Goal: Communication & Community: Answer question/provide support

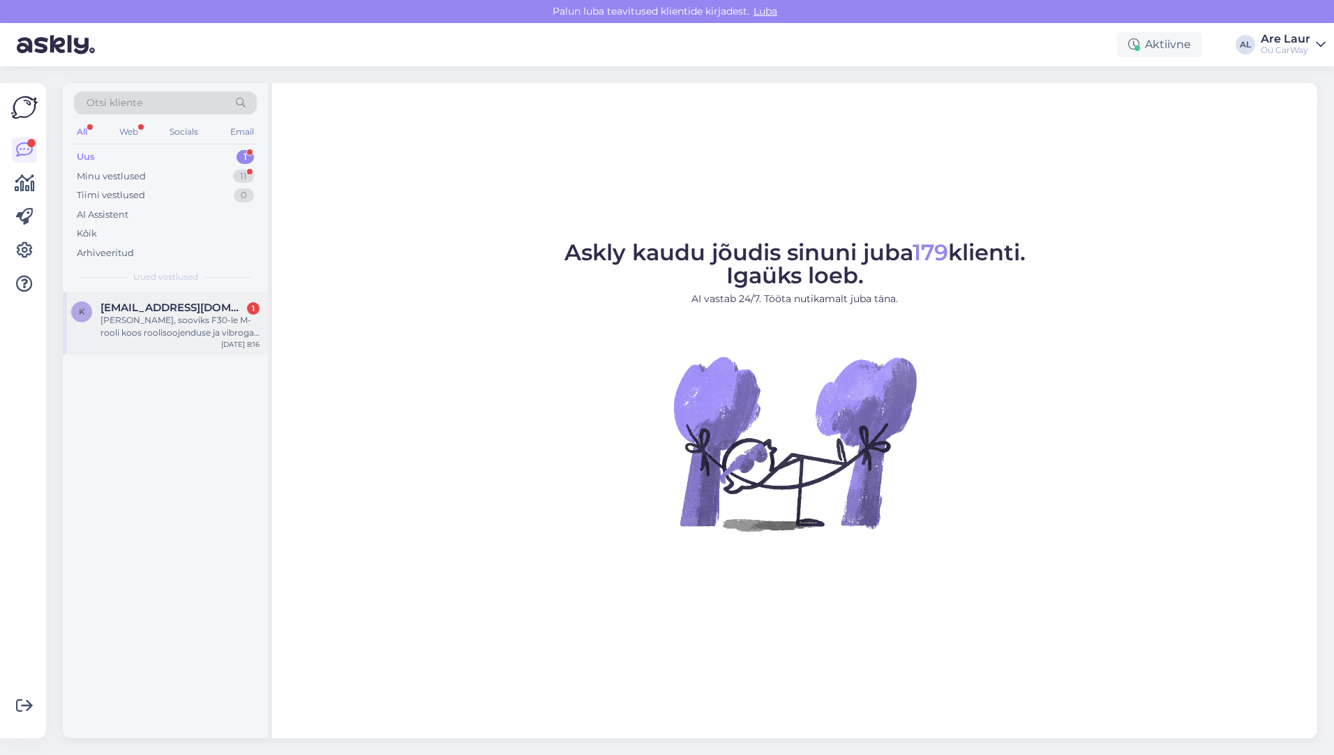
click at [185, 322] on div "[PERSON_NAME], sooviks F30-le M-rooli koos roolisoojenduse ja vibroga. VIN: A04…" at bounding box center [179, 326] width 159 height 25
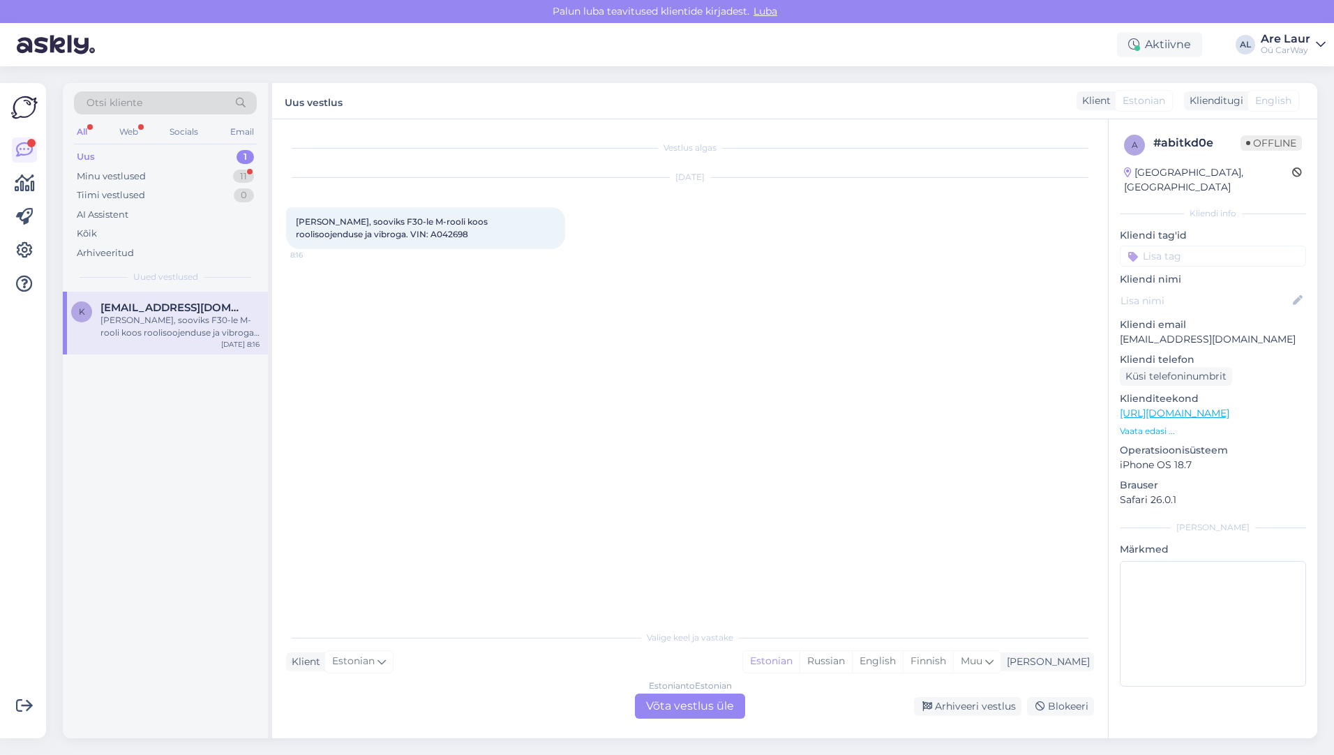
click at [677, 707] on div "Estonian to Estonian Võta vestlus üle" at bounding box center [690, 705] width 110 height 25
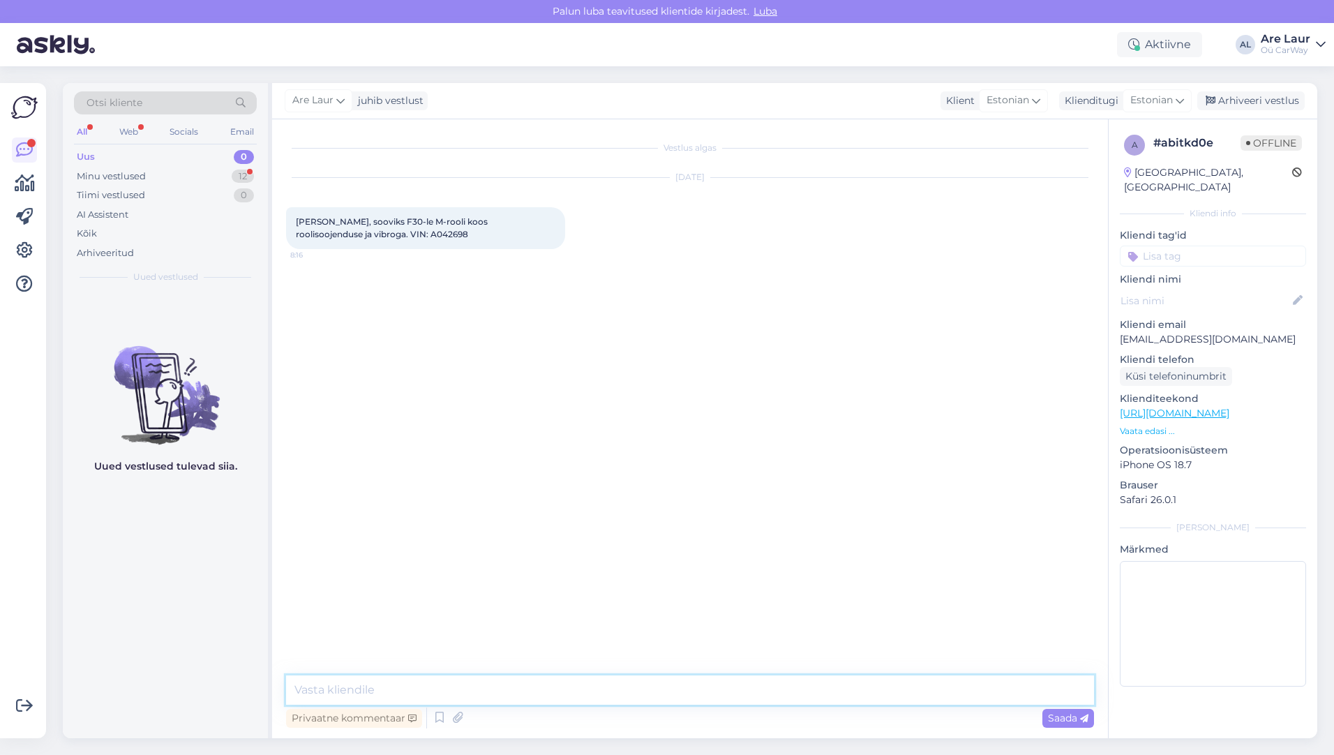
click at [404, 684] on textarea at bounding box center [690, 689] width 808 height 29
type textarea "Tere, Jah on olemas M-rool: soojenduse, reavahetuse, sõitja assistendi ja käigu…"
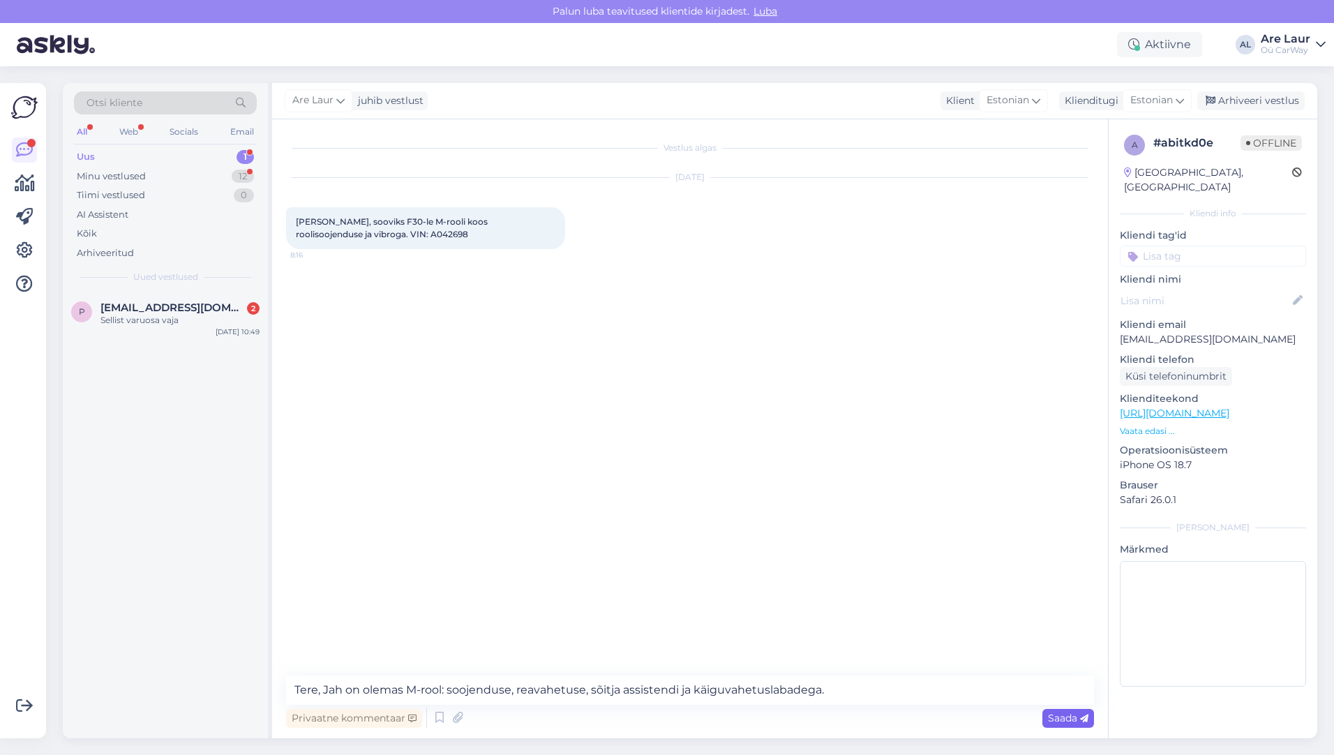
click at [1055, 716] on span "Saada" at bounding box center [1068, 718] width 40 height 13
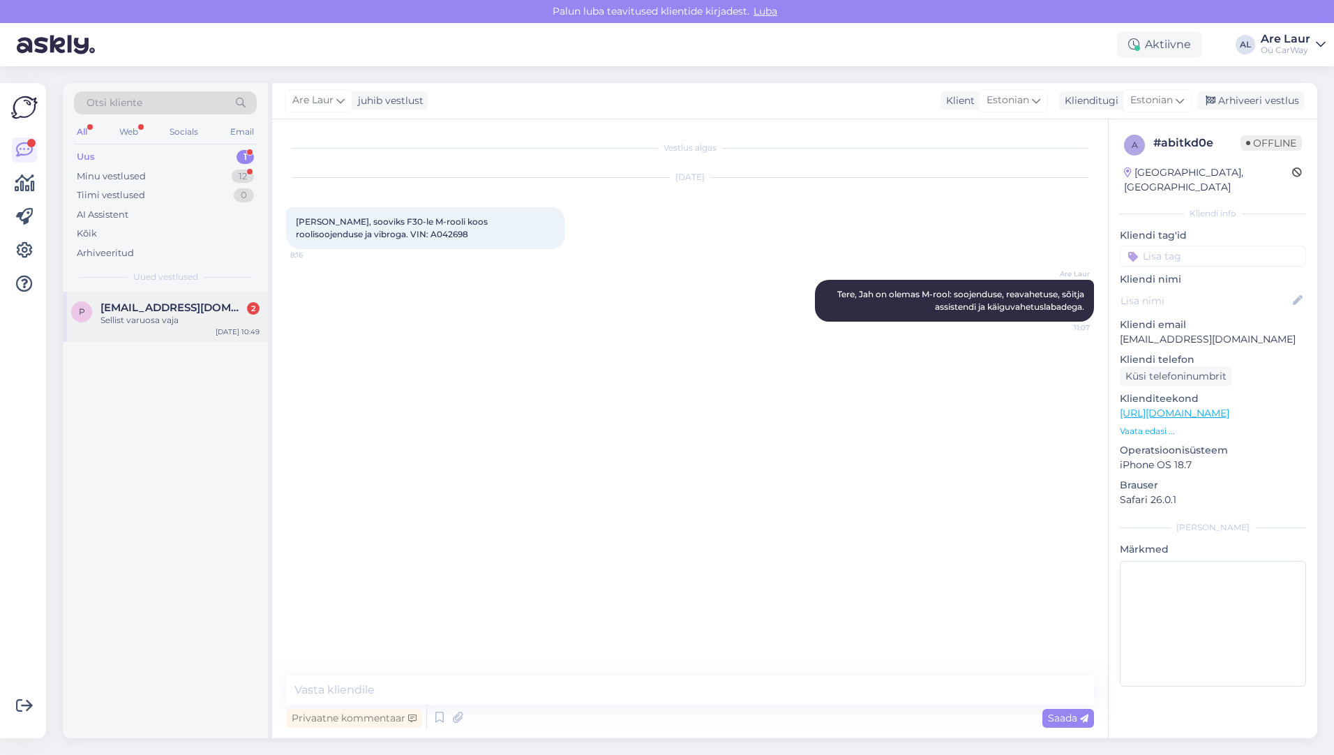
click at [158, 309] on span "[EMAIL_ADDRESS][DOMAIN_NAME]" at bounding box center [172, 307] width 145 height 13
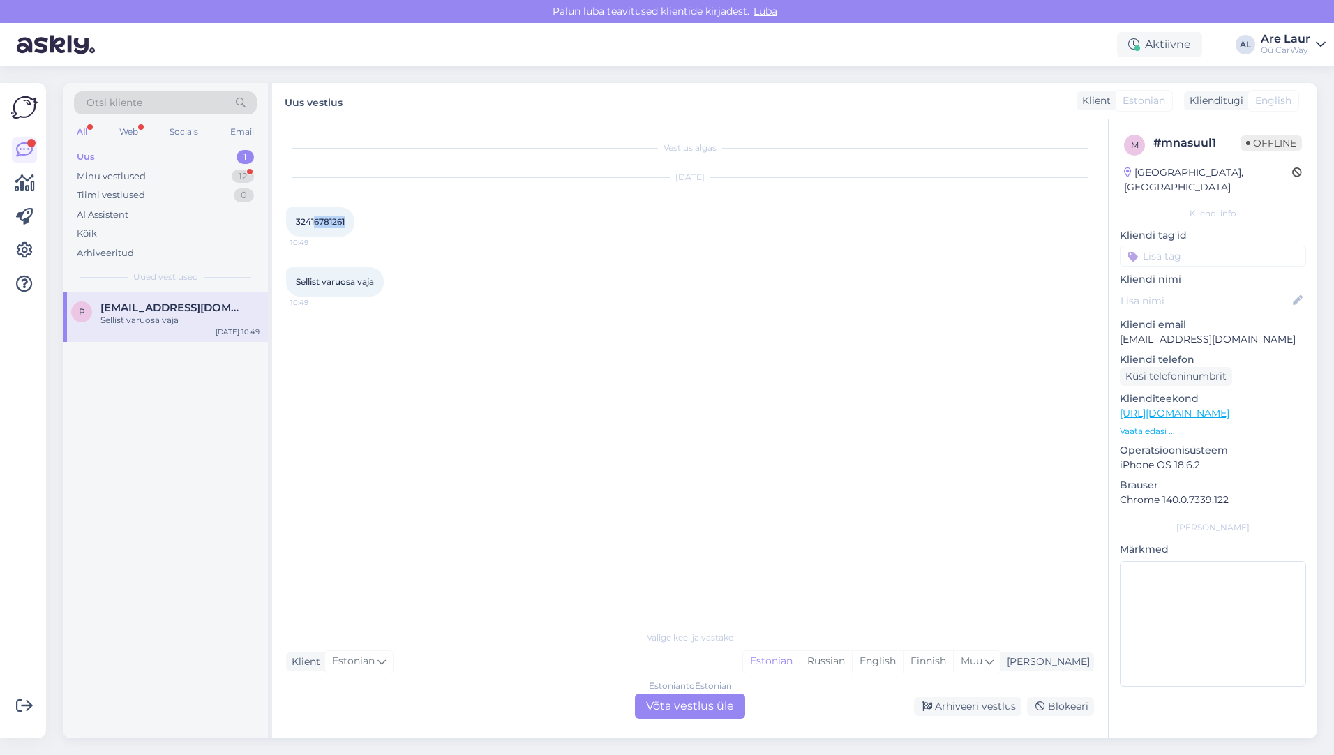
drag, startPoint x: 346, startPoint y: 220, endPoint x: 314, endPoint y: 221, distance: 32.1
click at [314, 221] on div "32416781261 10:49" at bounding box center [320, 221] width 68 height 29
drag, startPoint x: 314, startPoint y: 221, endPoint x: 322, endPoint y: 221, distance: 7.7
copy span "6781261"
click at [349, 224] on div "32416781261 10:49" at bounding box center [320, 221] width 68 height 29
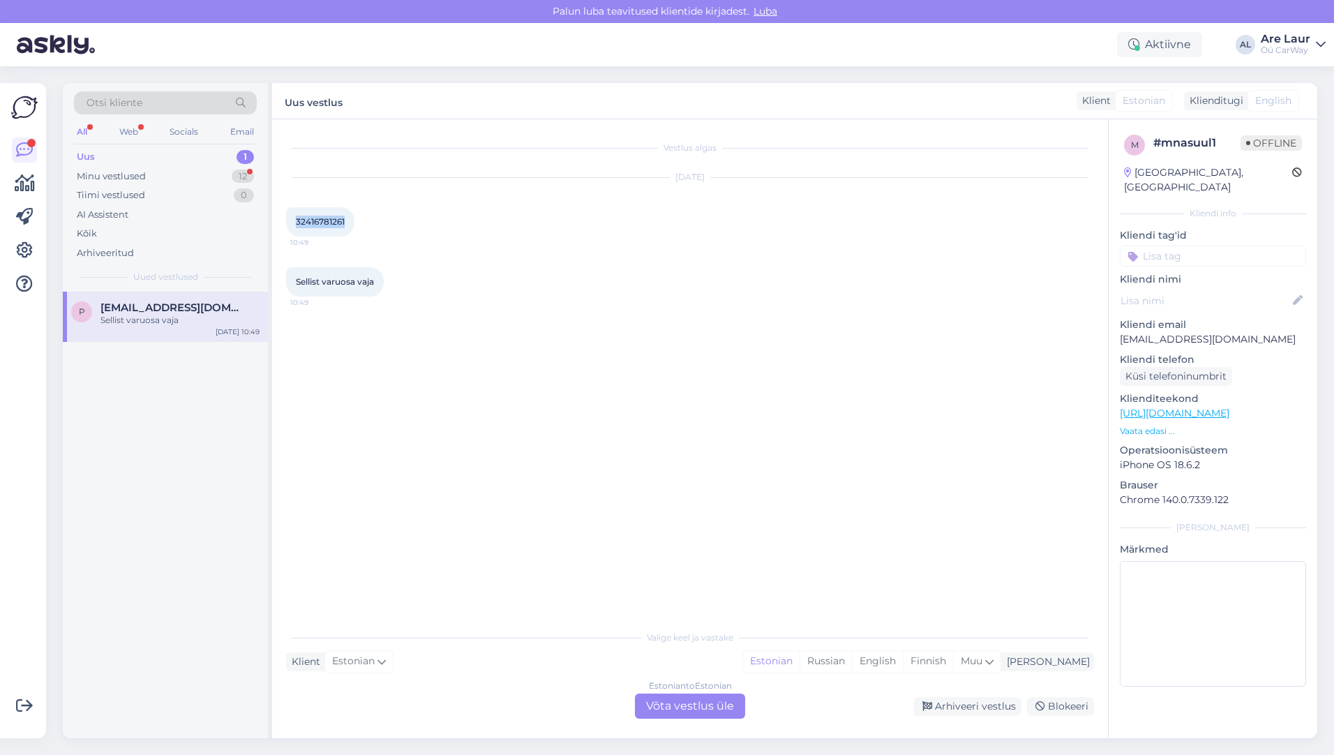
drag, startPoint x: 349, startPoint y: 223, endPoint x: 290, endPoint y: 224, distance: 58.6
click at [290, 224] on div "32416781261 10:49" at bounding box center [320, 221] width 68 height 29
drag, startPoint x: 290, startPoint y: 224, endPoint x: 303, endPoint y: 221, distance: 13.5
copy span "32416781261"
click at [697, 709] on div "Estonian to Estonian Võta vestlus üle" at bounding box center [690, 705] width 110 height 25
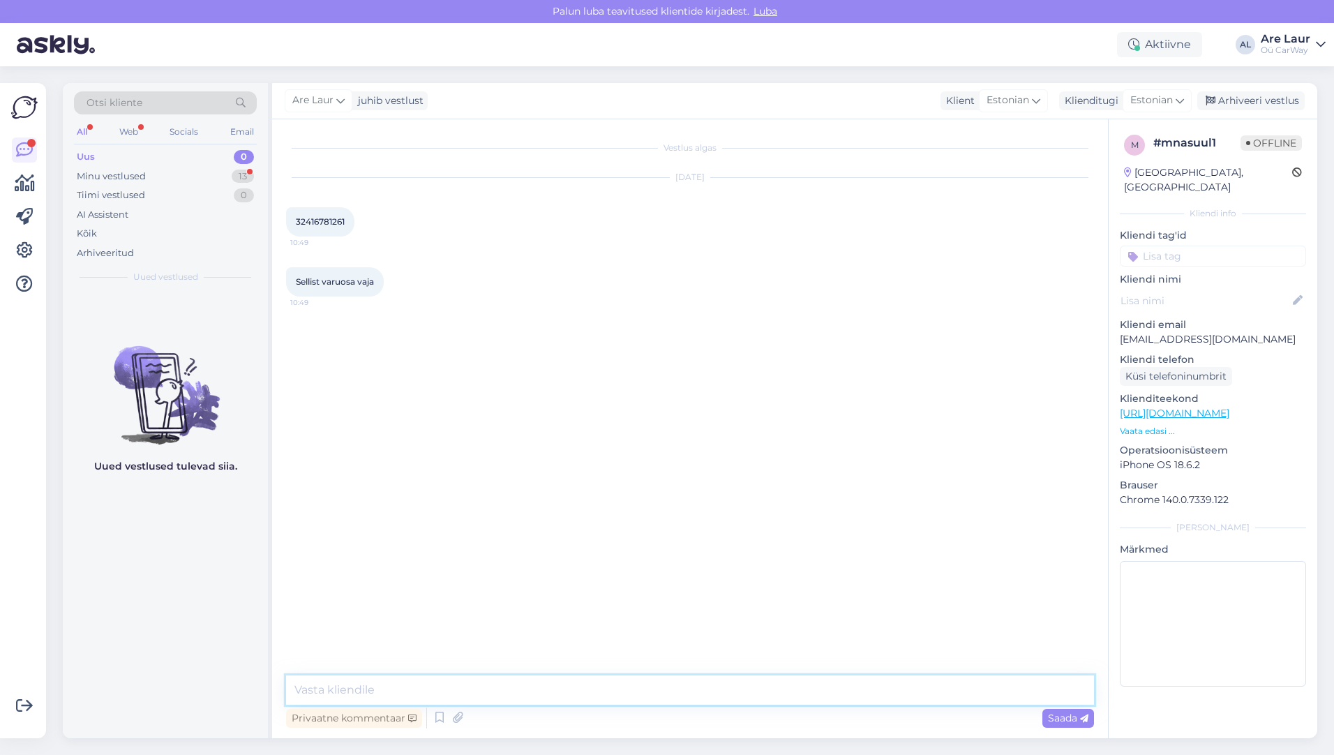
click at [506, 693] on textarea at bounding box center [690, 689] width 808 height 29
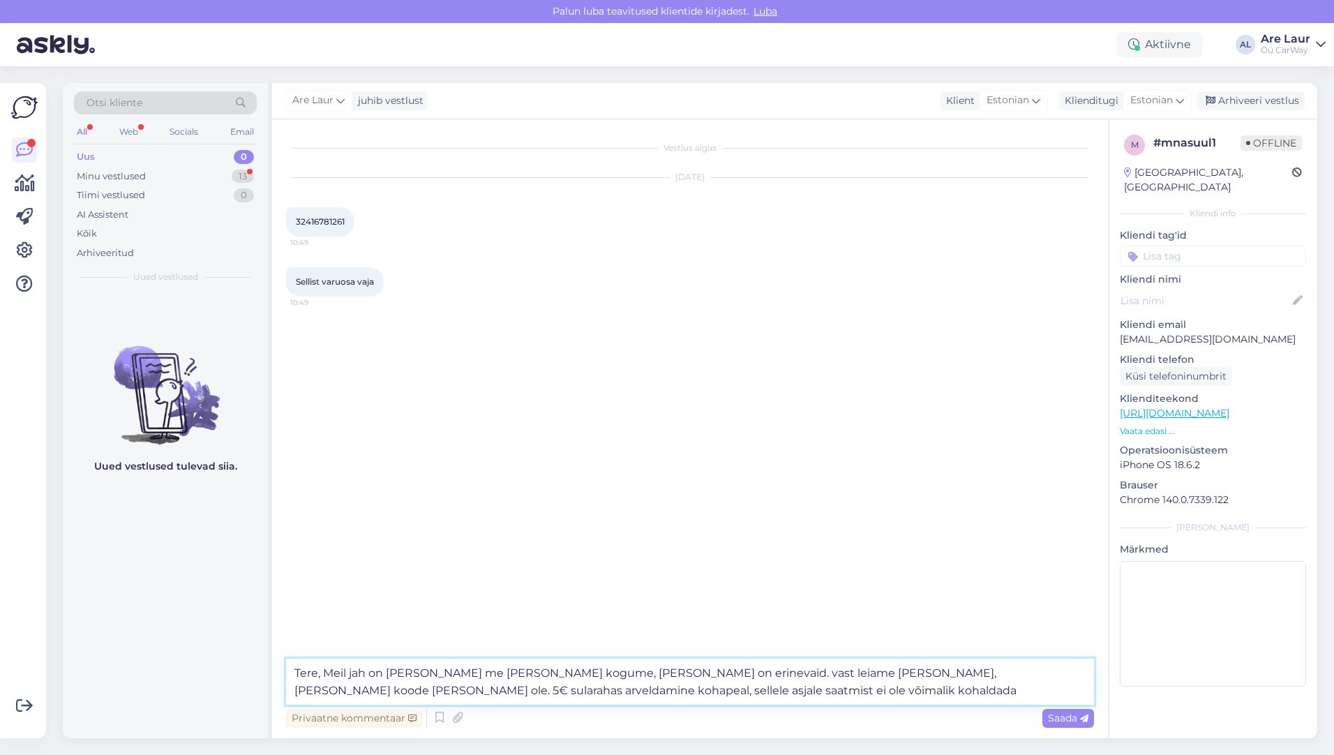
type textarea "Tere, Meil jah on [PERSON_NAME] me [PERSON_NAME] kogume, [PERSON_NAME] on erine…"
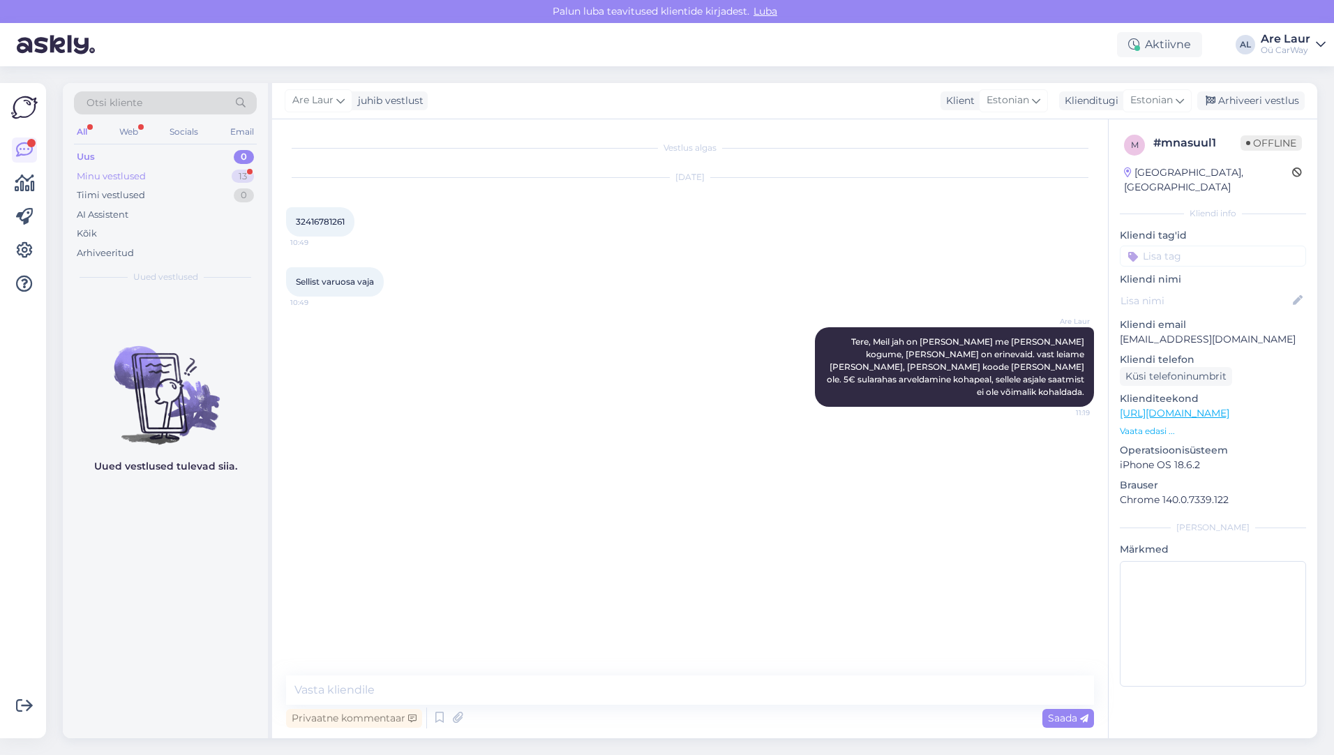
click at [119, 176] on div "Minu vestlused" at bounding box center [111, 177] width 69 height 14
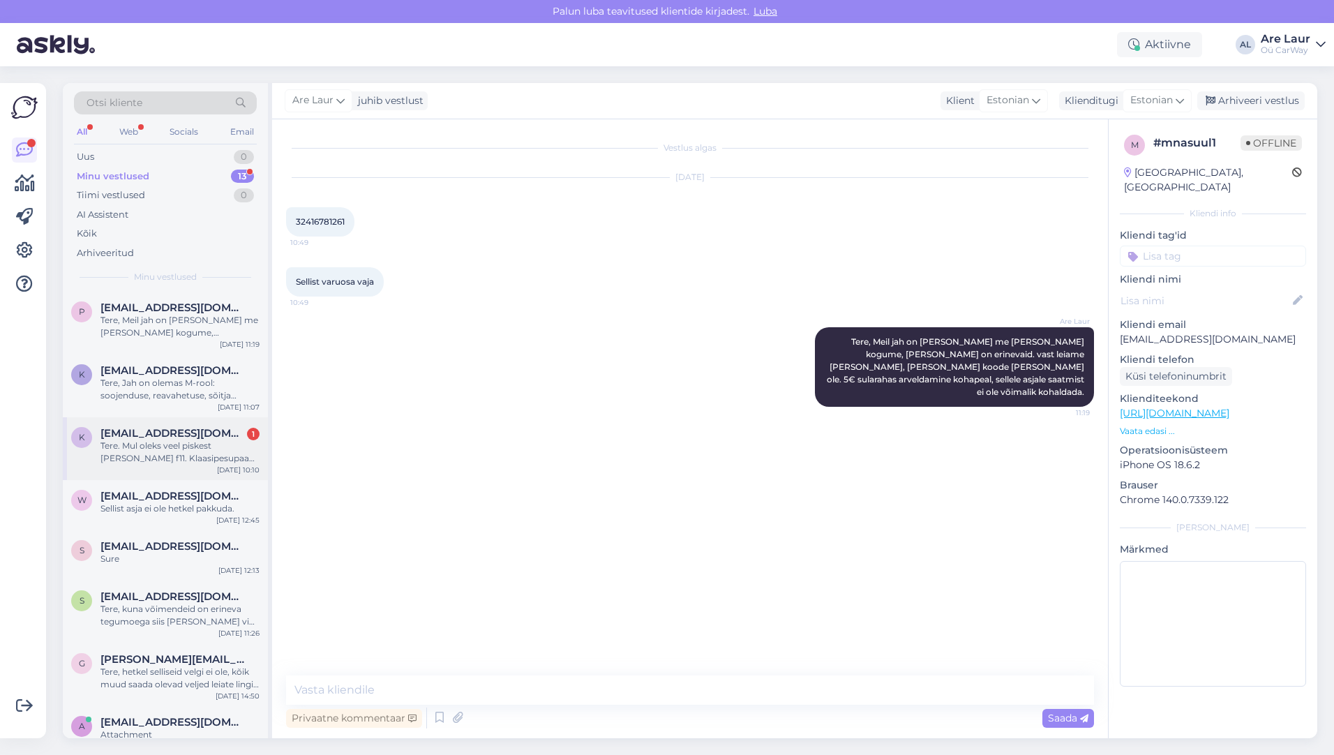
click at [170, 445] on div "Tere. Mul oleks veel piskest [PERSON_NAME] f11. Klaasipesupaagi [PERSON_NAME] r…" at bounding box center [179, 451] width 159 height 25
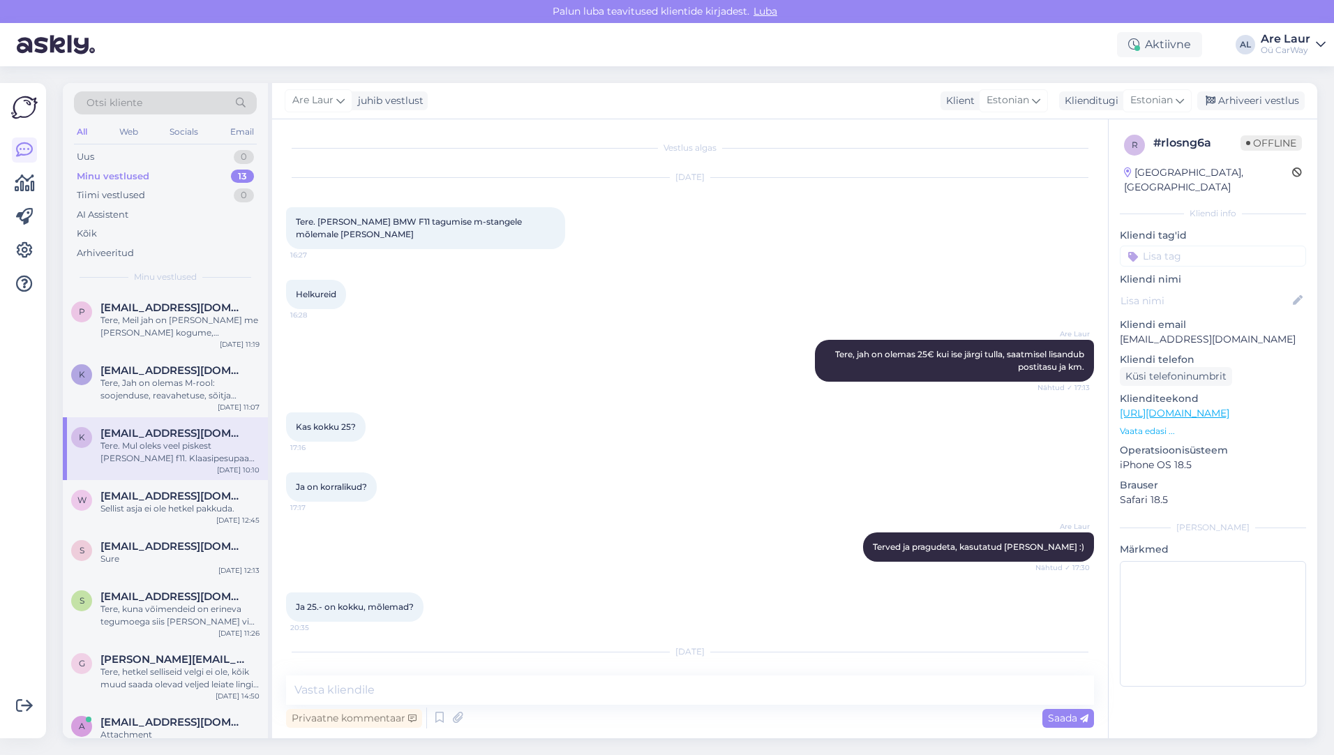
scroll to position [405, 0]
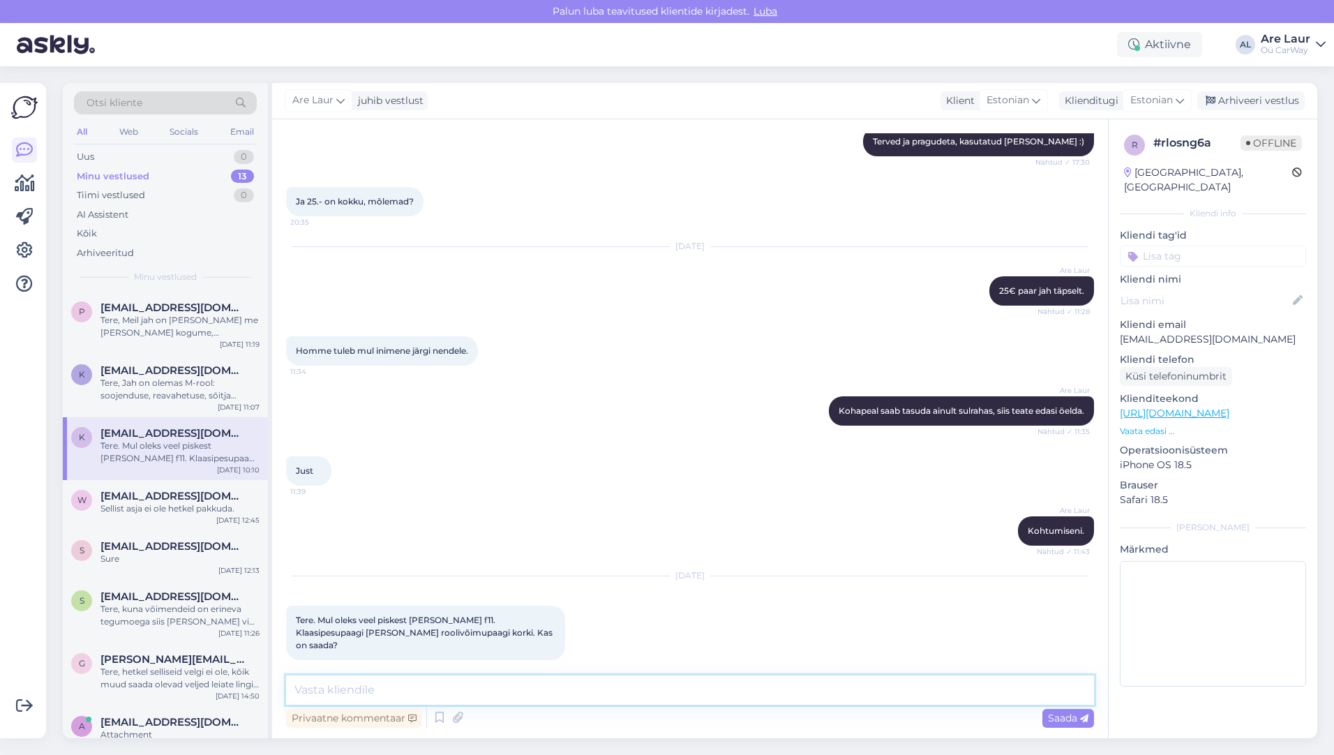
click at [383, 689] on textarea at bounding box center [690, 689] width 808 height 29
type textarea "10€ need kaks asja :)"
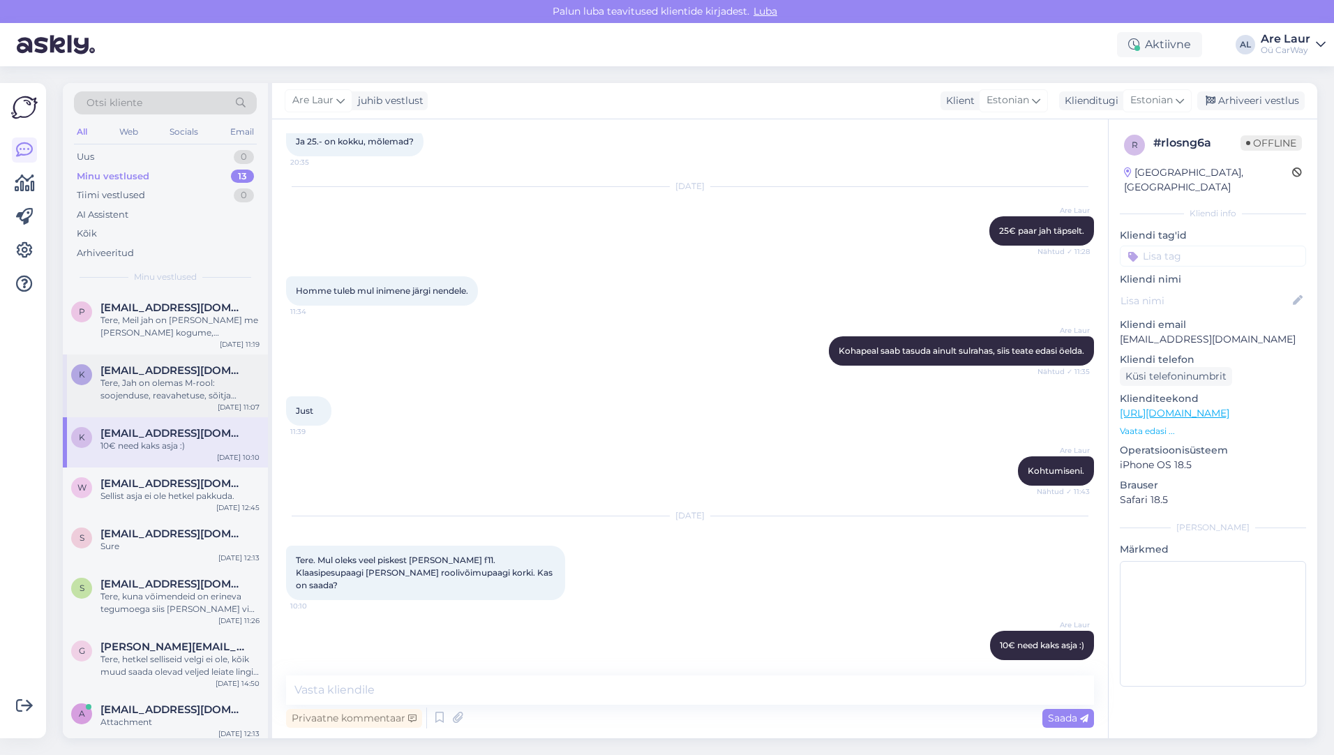
click at [183, 379] on div "Tere, Jah on olemas M-rool: soojenduse, reavahetuse, sõitja assistendi ja käigu…" at bounding box center [179, 389] width 159 height 25
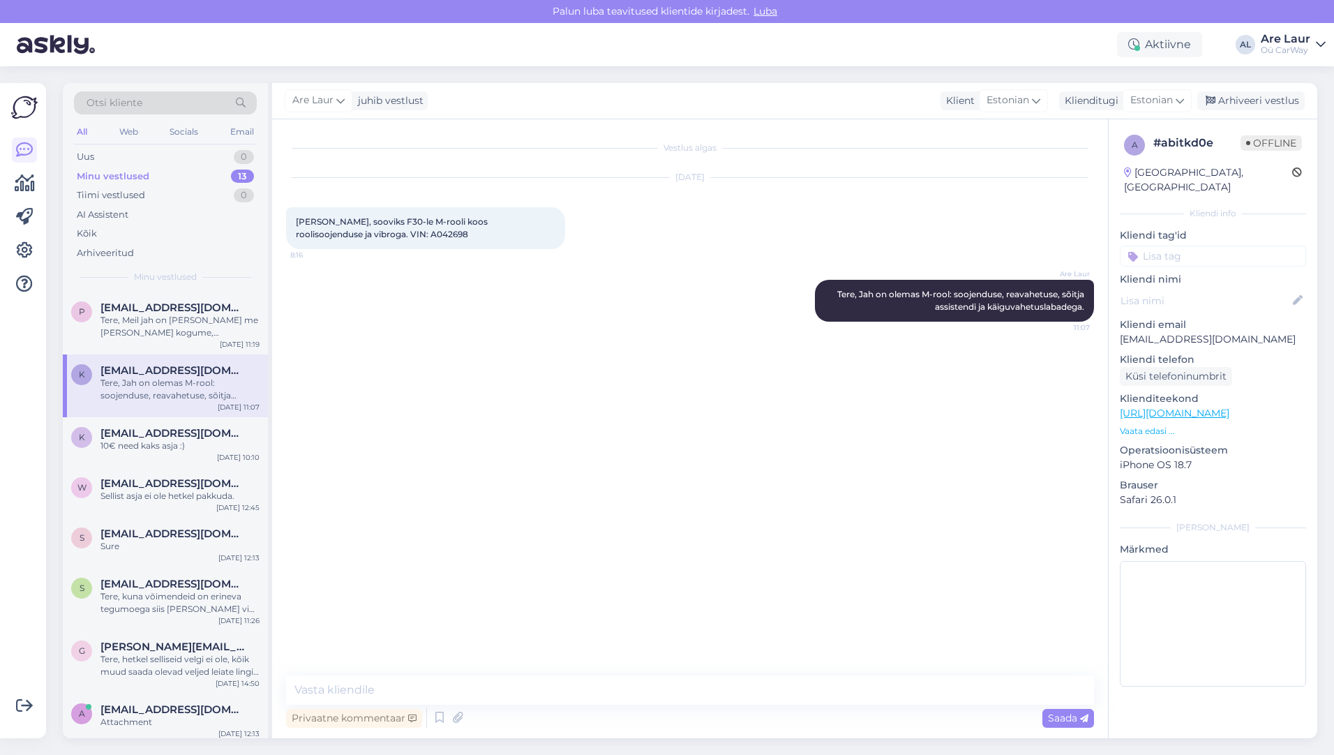
scroll to position [0, 0]
